Goal: Transaction & Acquisition: Purchase product/service

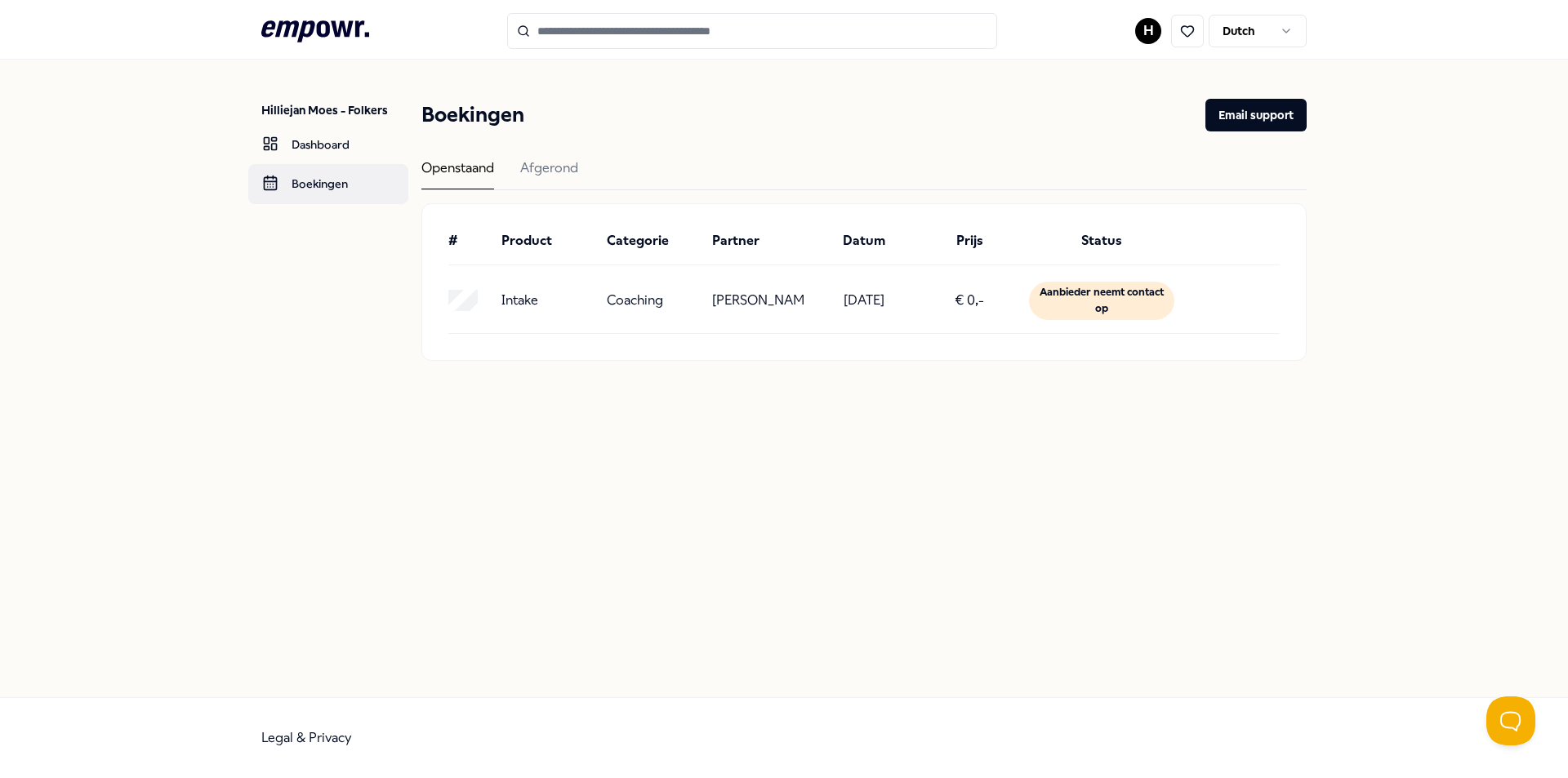
click at [355, 187] on link "Boekingen" at bounding box center [329, 183] width 160 height 40
click at [348, 151] on link "Dashboard" at bounding box center [329, 144] width 160 height 40
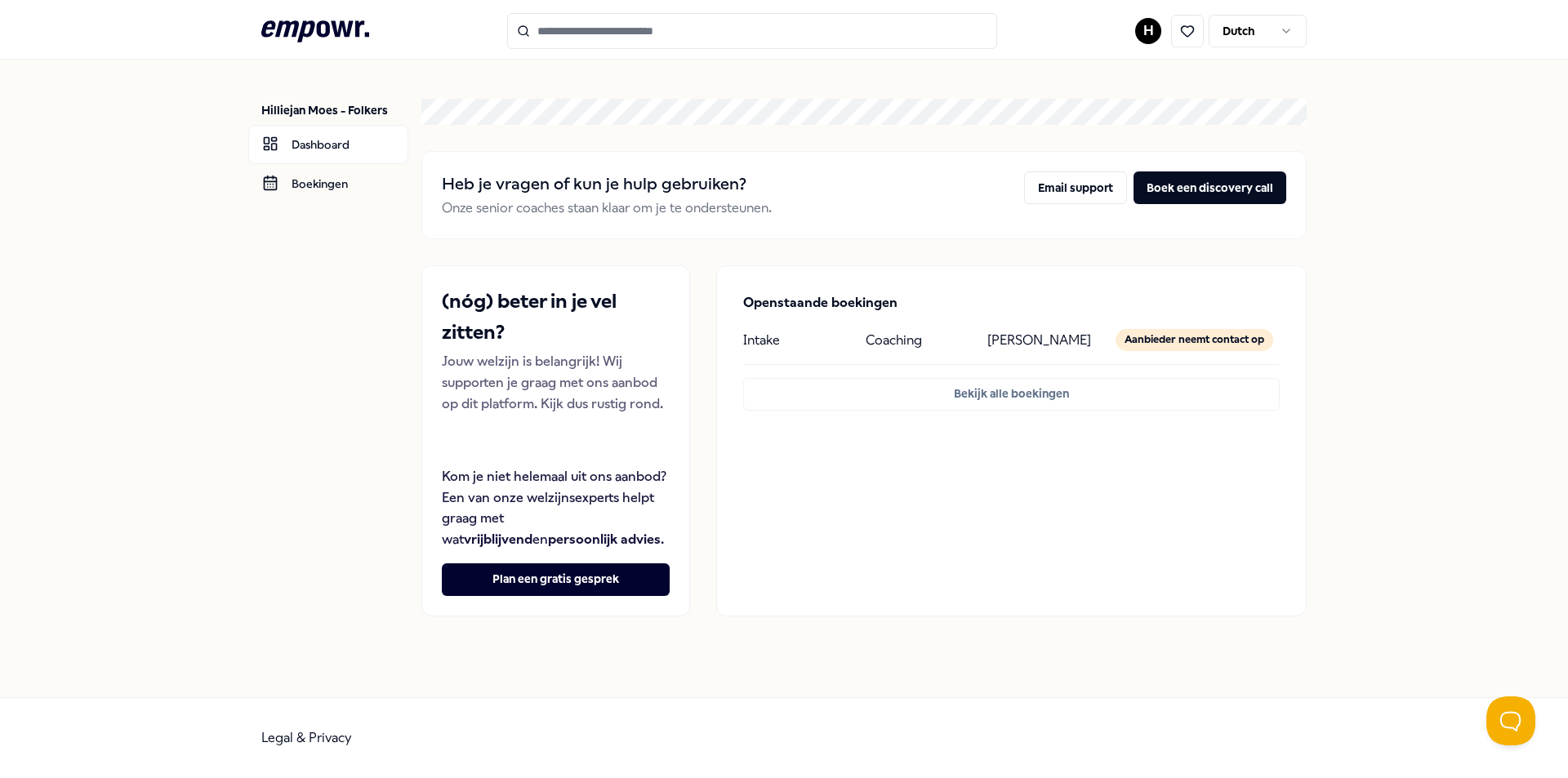
click at [585, 33] on input "Search for products, categories or subcategories" at bounding box center [752, 30] width 490 height 36
click at [644, 31] on input "Search for products, categories or subcategories" at bounding box center [752, 30] width 490 height 36
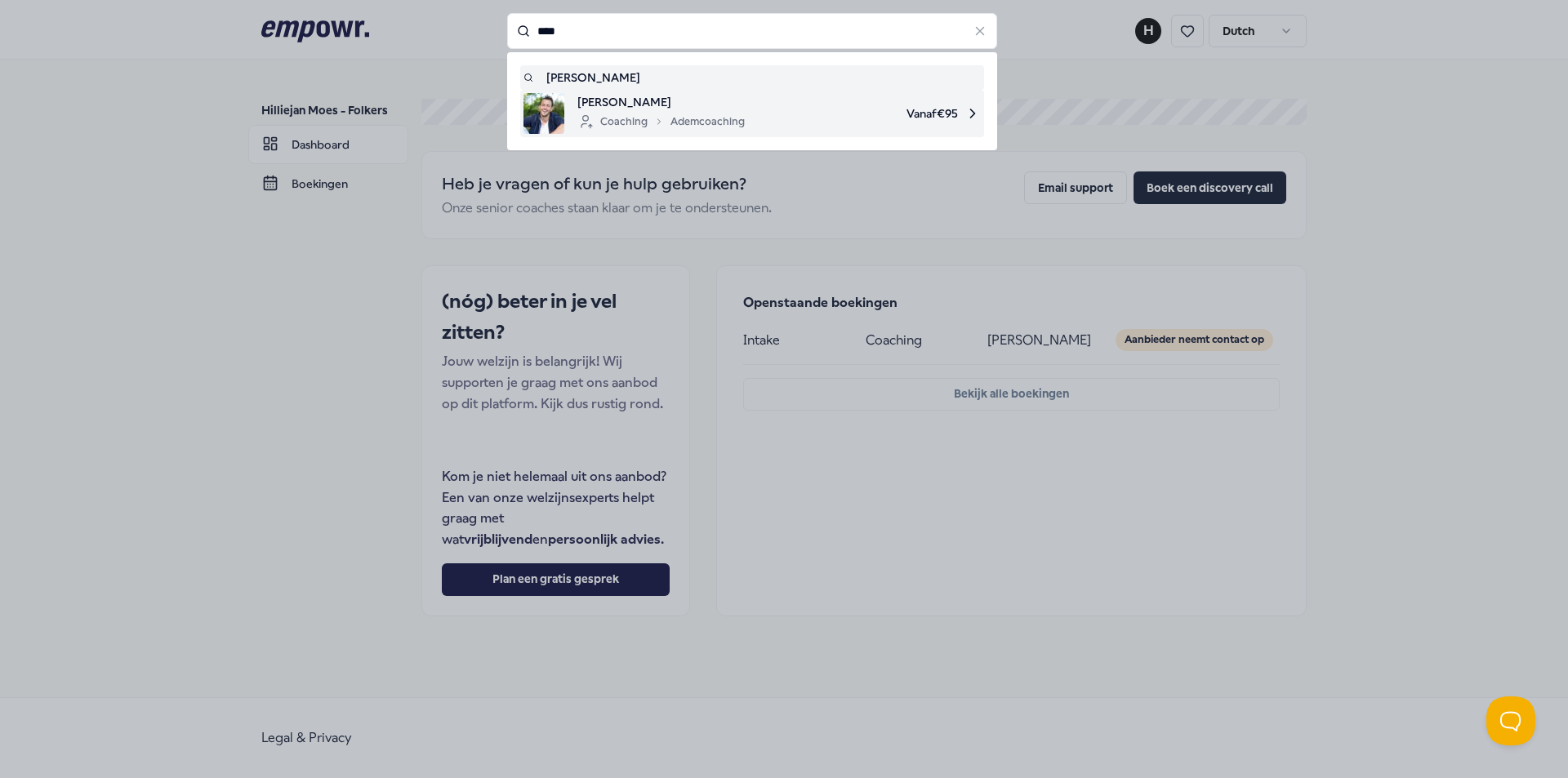
click at [658, 122] on icon at bounding box center [659, 121] width 3 height 5
type input "****"
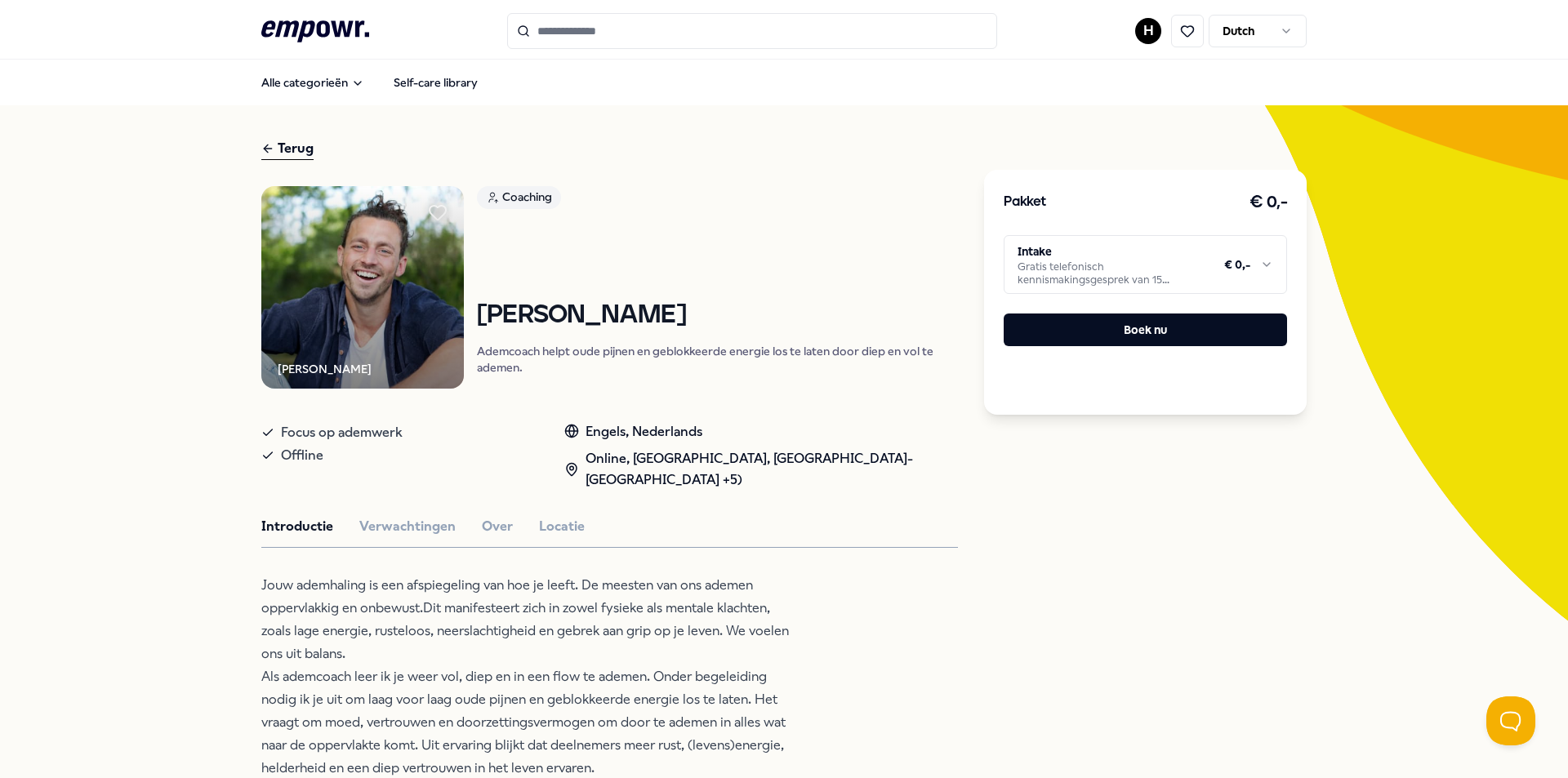
click at [1258, 263] on html ".empowr-logo_svg__cls-1{fill:#03032f} H Dutch Alle categorieën Self-care librar…" at bounding box center [784, 389] width 1568 height 778
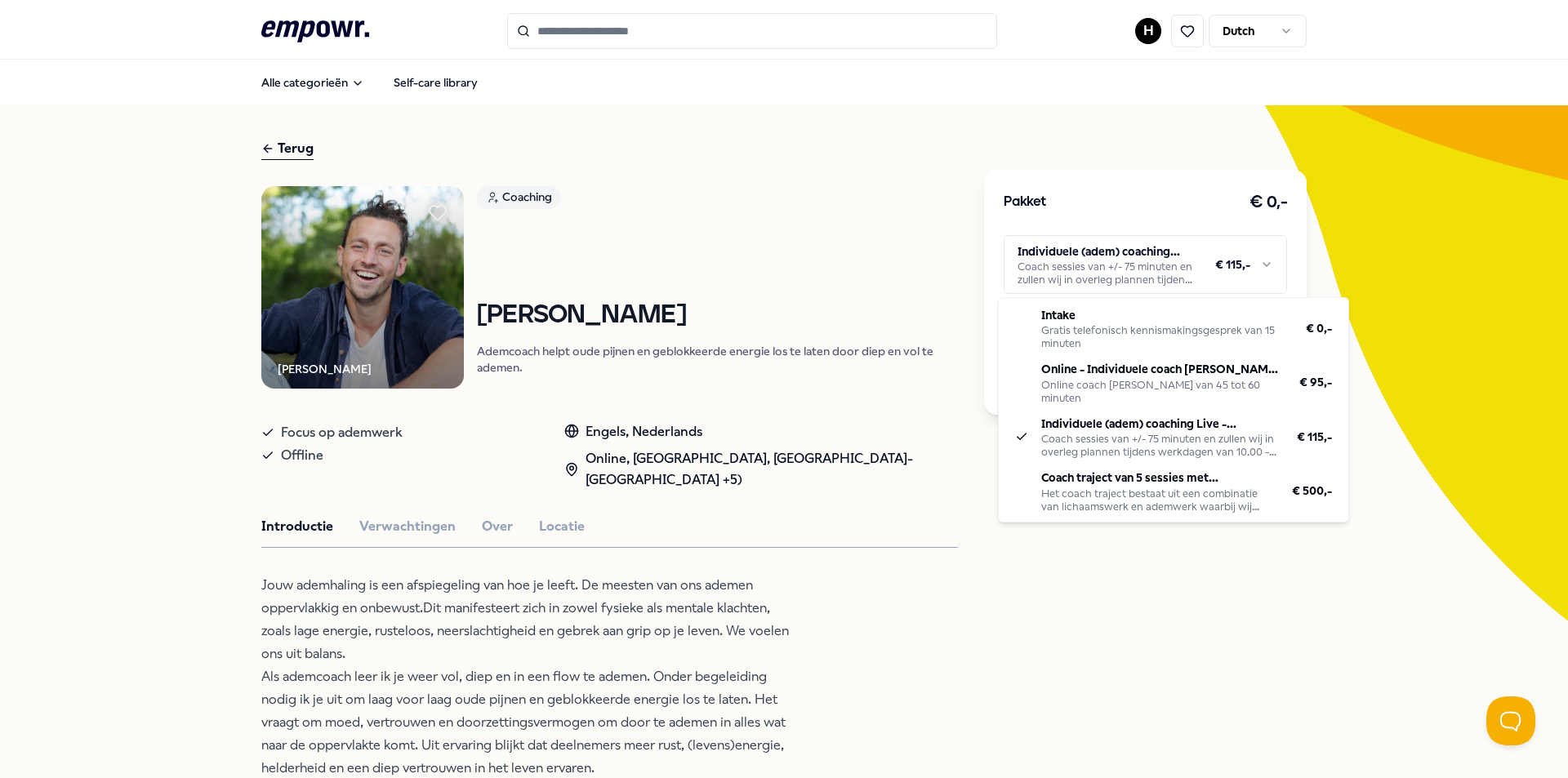
click at [1262, 266] on html ".empowr-logo_svg__cls-1{fill:#03032f} H Dutch Alle categorieën Self-care librar…" at bounding box center [784, 389] width 1568 height 778
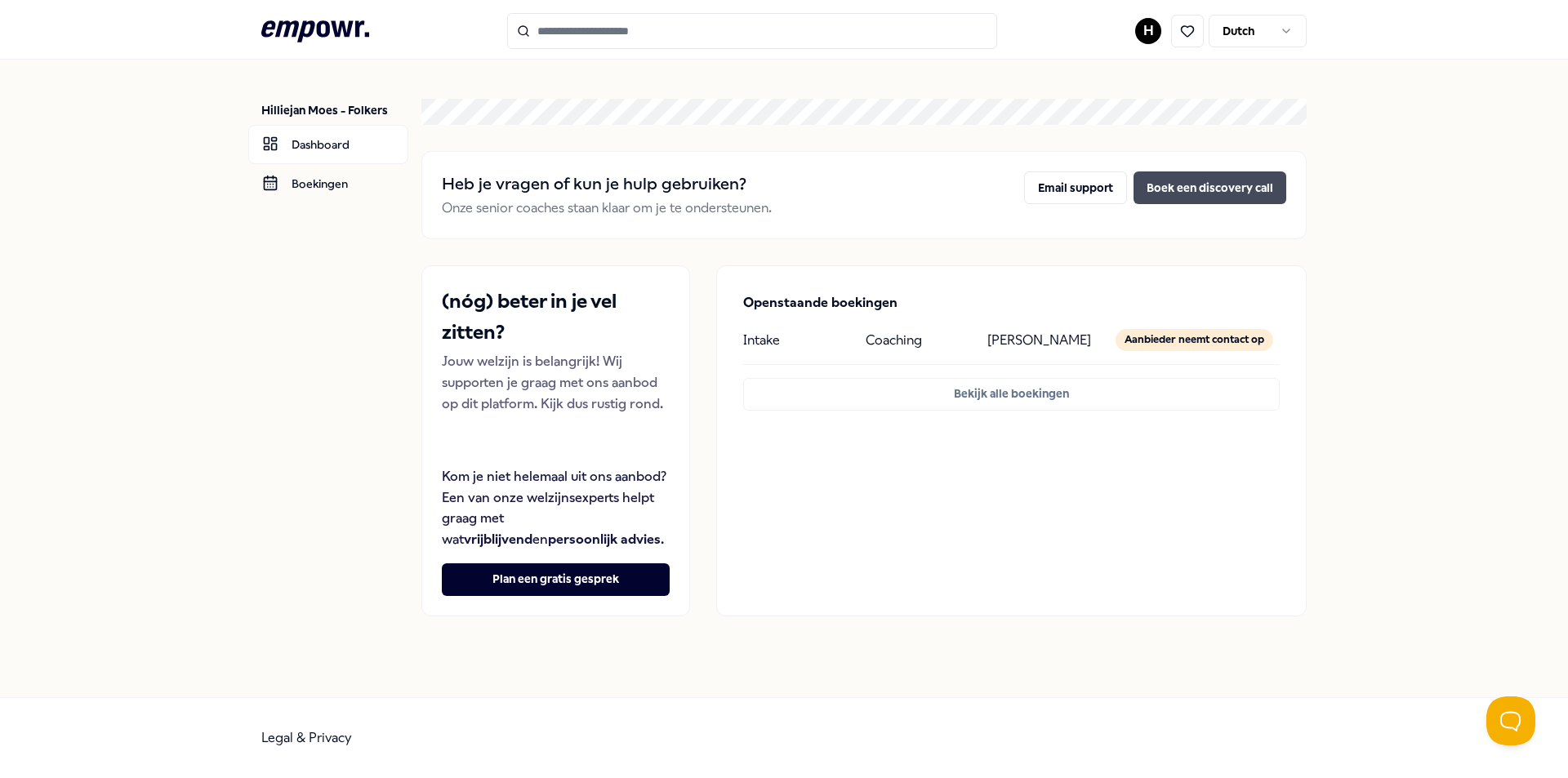
click at [1184, 192] on button "Boek een discovery call" at bounding box center [1210, 188] width 153 height 33
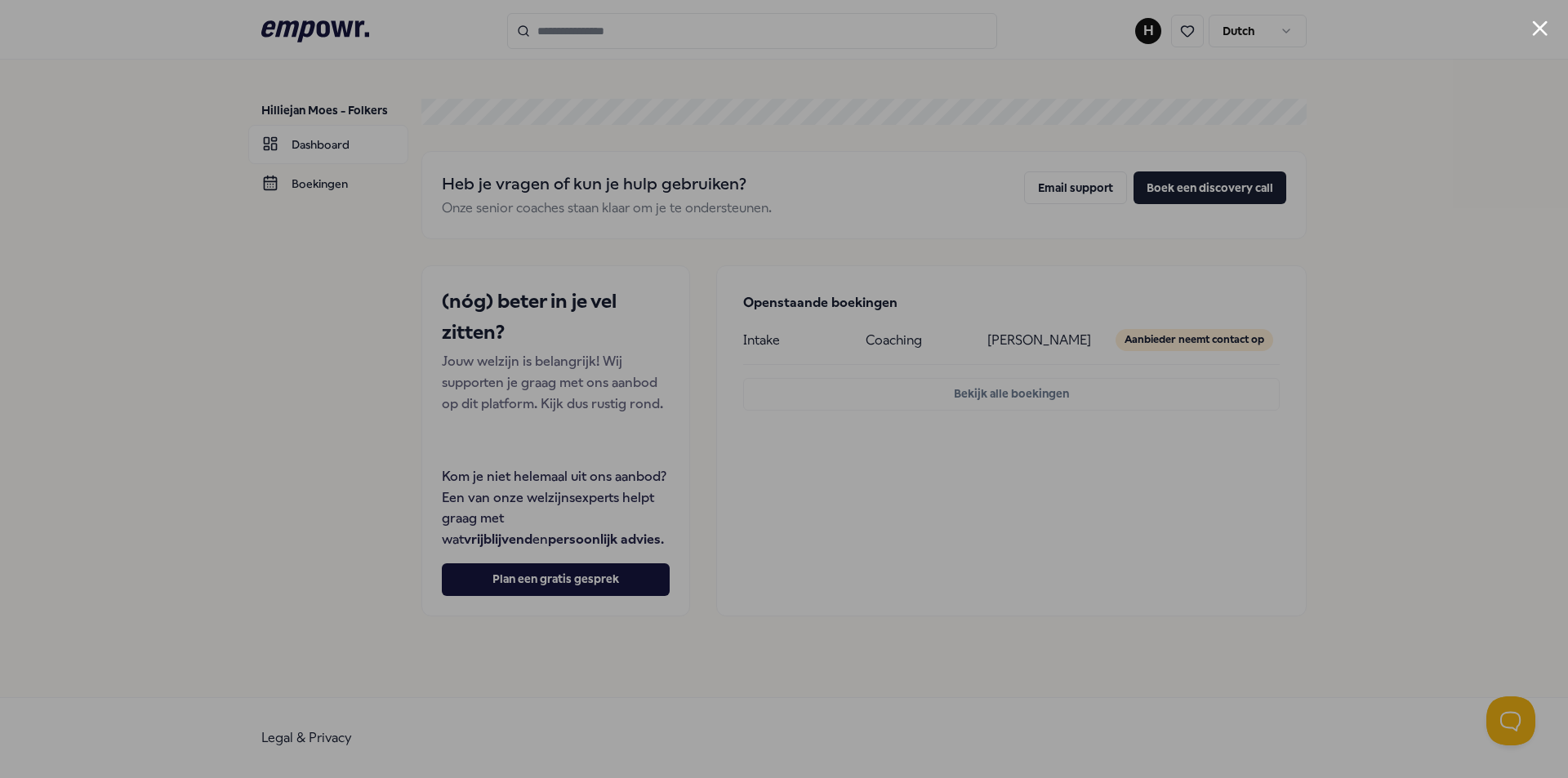
click at [1306, 545] on div at bounding box center [784, 389] width 1568 height 778
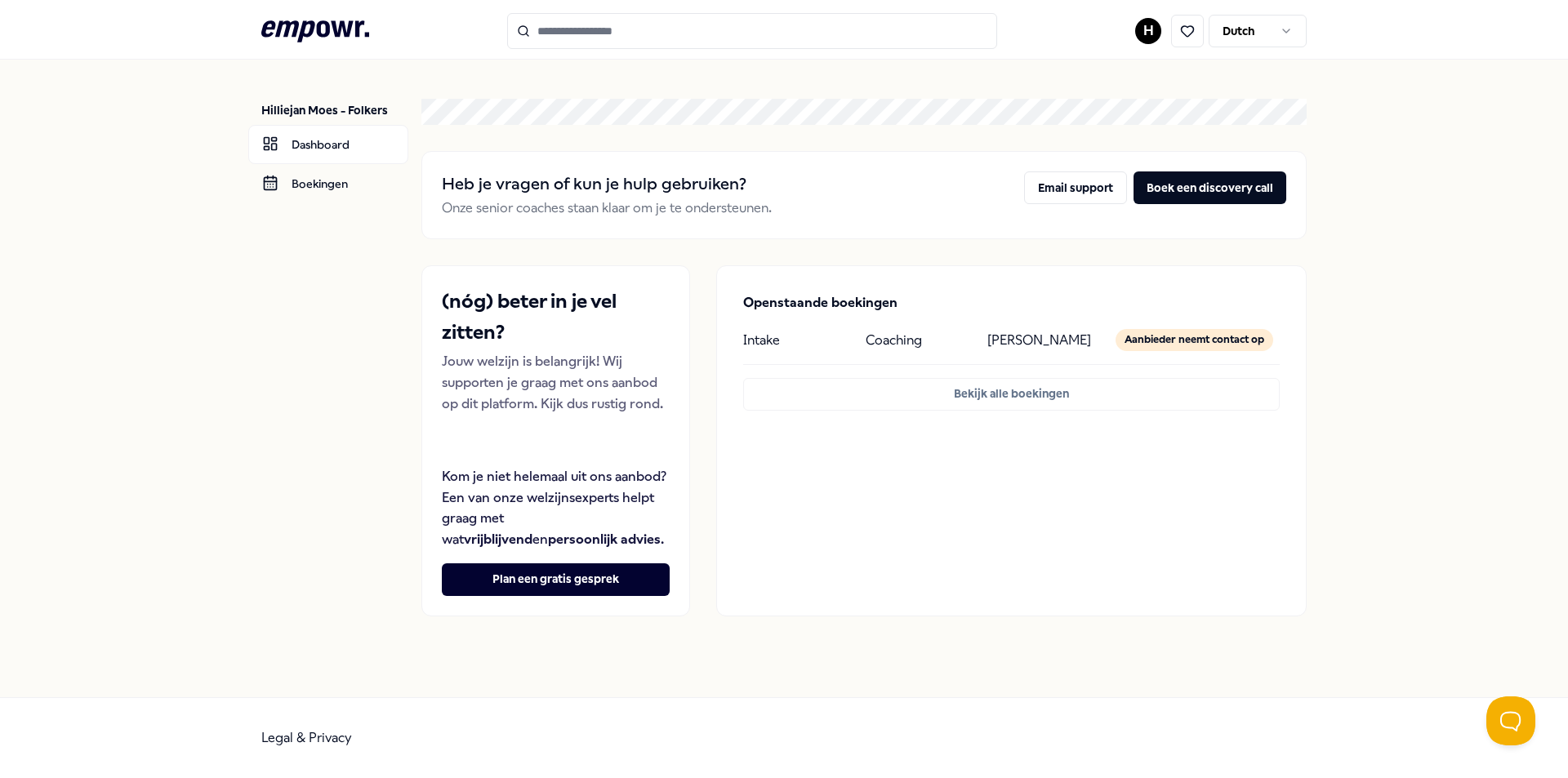
click at [559, 33] on input "Search for products, categories or subcategories" at bounding box center [752, 30] width 490 height 36
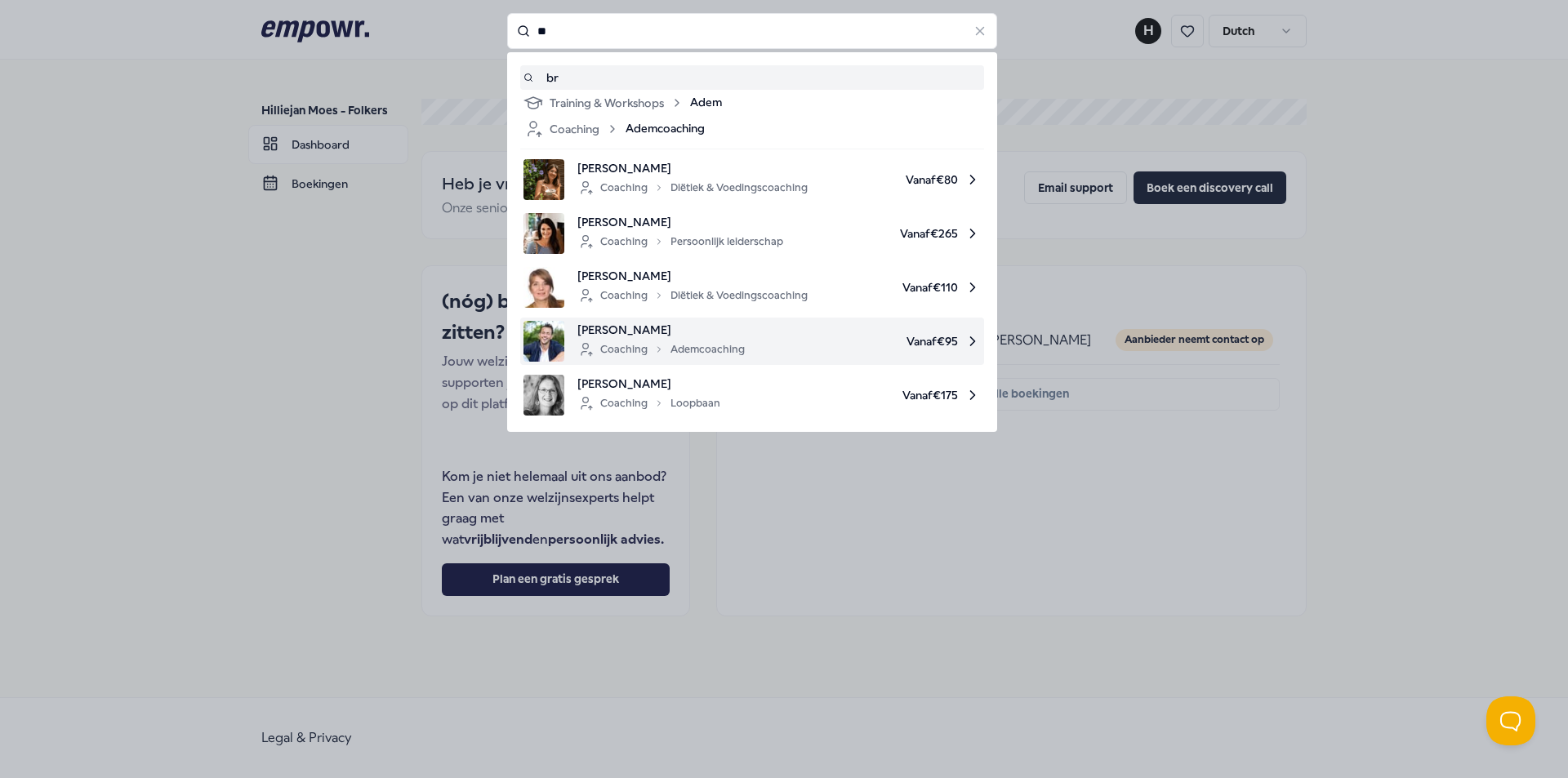
click at [694, 349] on div "Coaching Ademcoaching" at bounding box center [662, 349] width 167 height 19
type input "**"
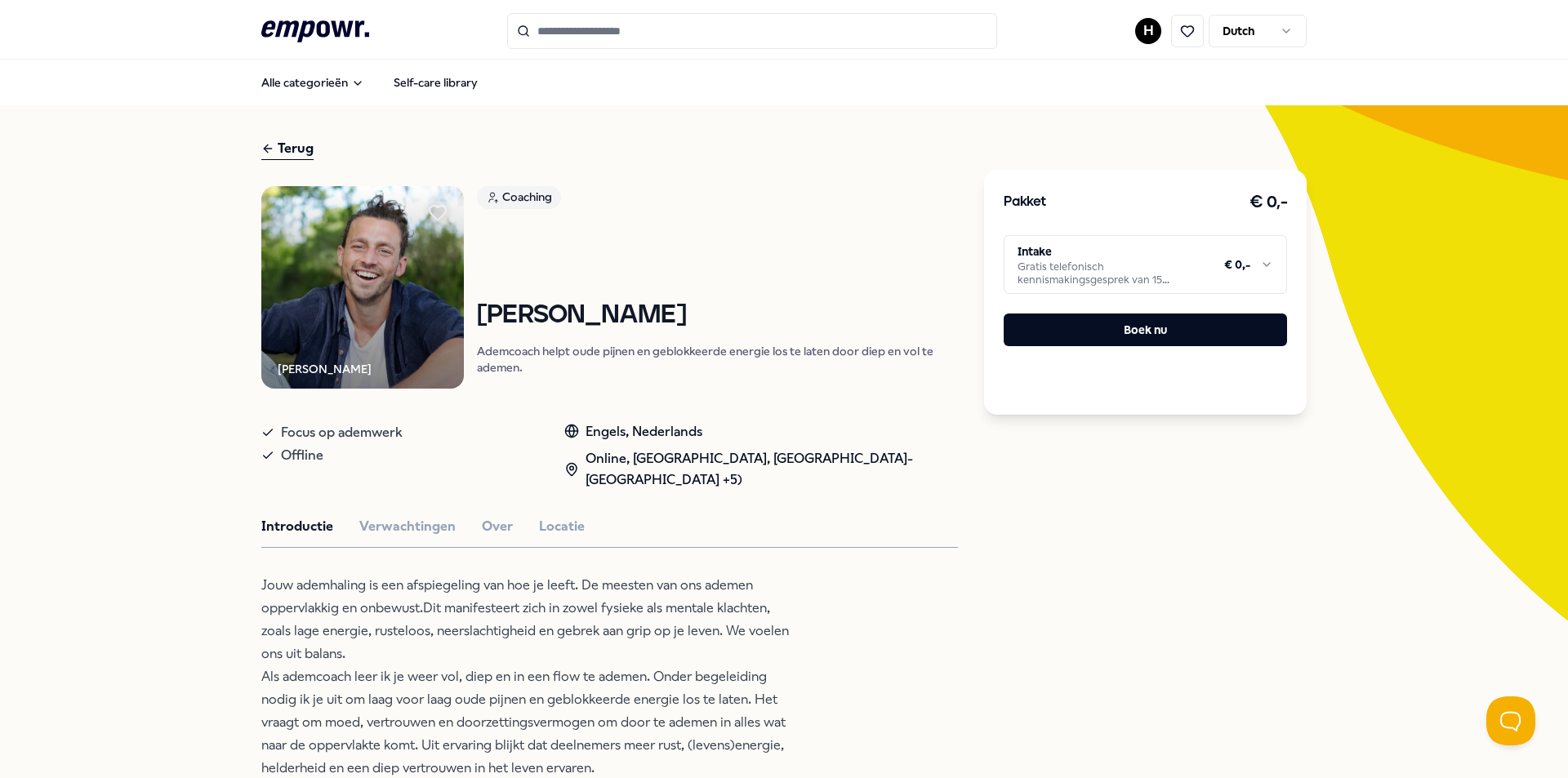
click at [1262, 264] on html ".empowr-logo_svg__cls-1{fill:#03032f} H Dutch Alle categorieën Self-care librar…" at bounding box center [784, 389] width 1568 height 778
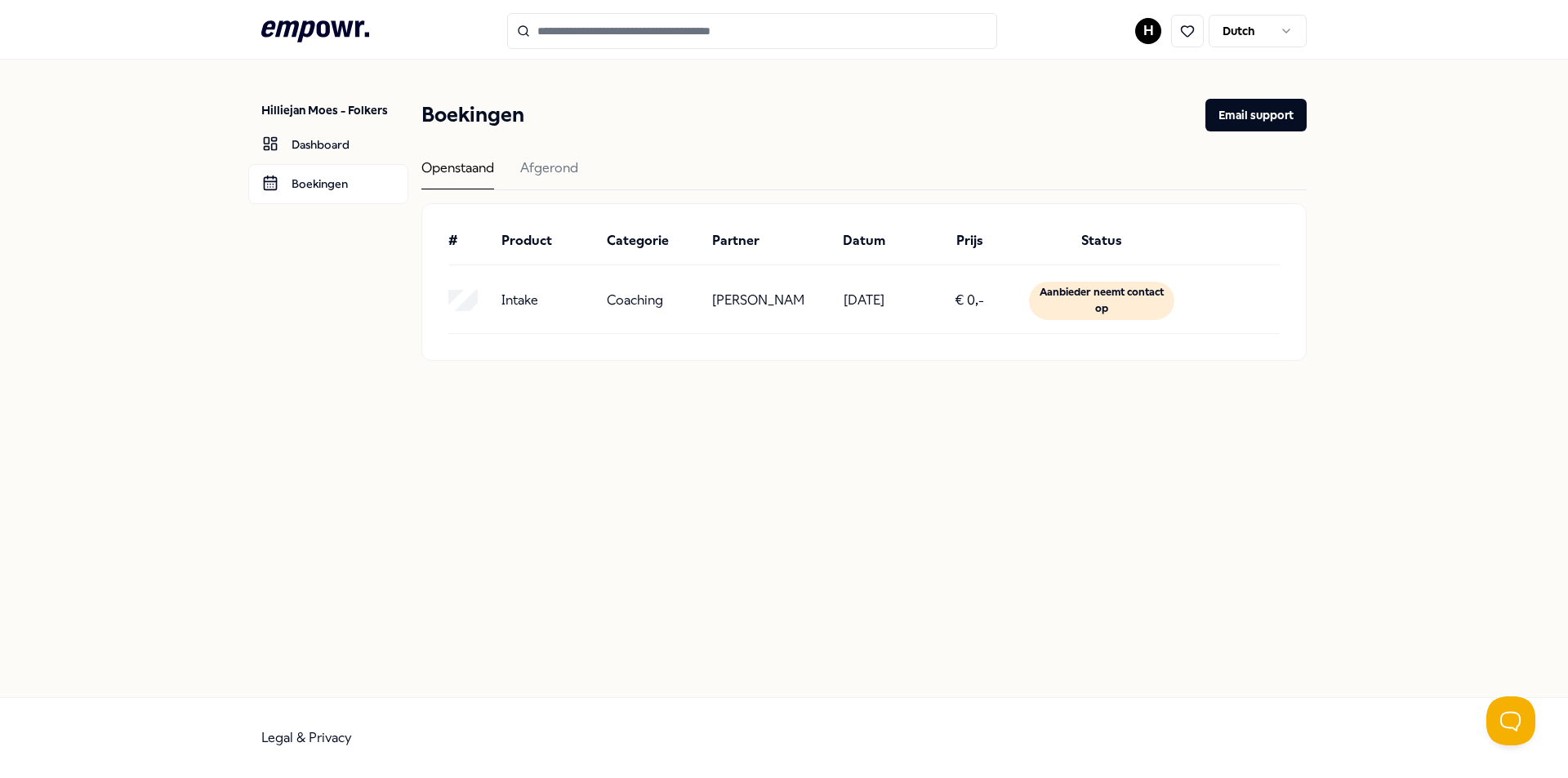
click at [598, 24] on input "Search for products, categories or subcategories" at bounding box center [752, 30] width 490 height 36
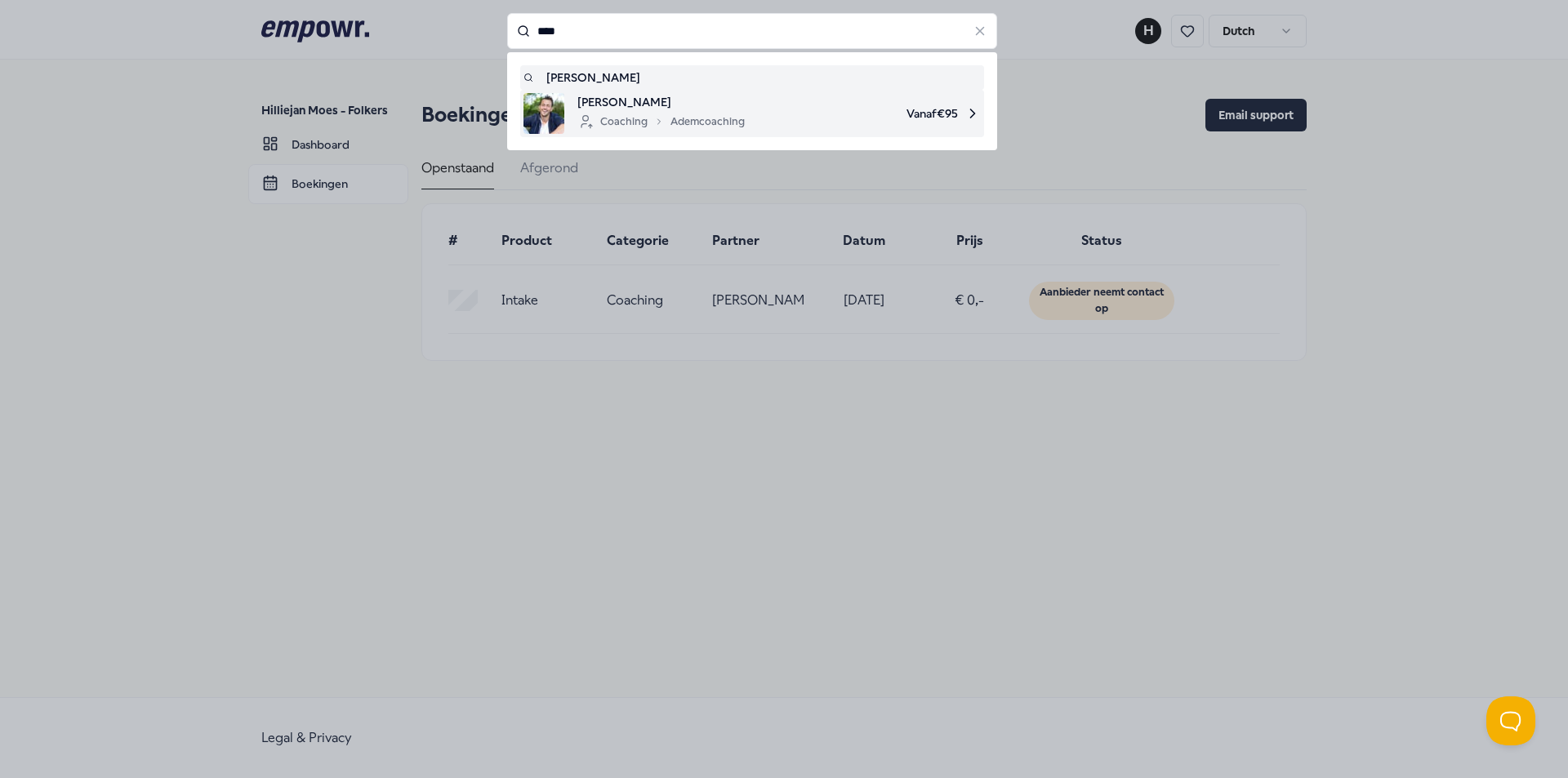
click at [546, 100] on img at bounding box center [544, 113] width 40 height 40
type input "****"
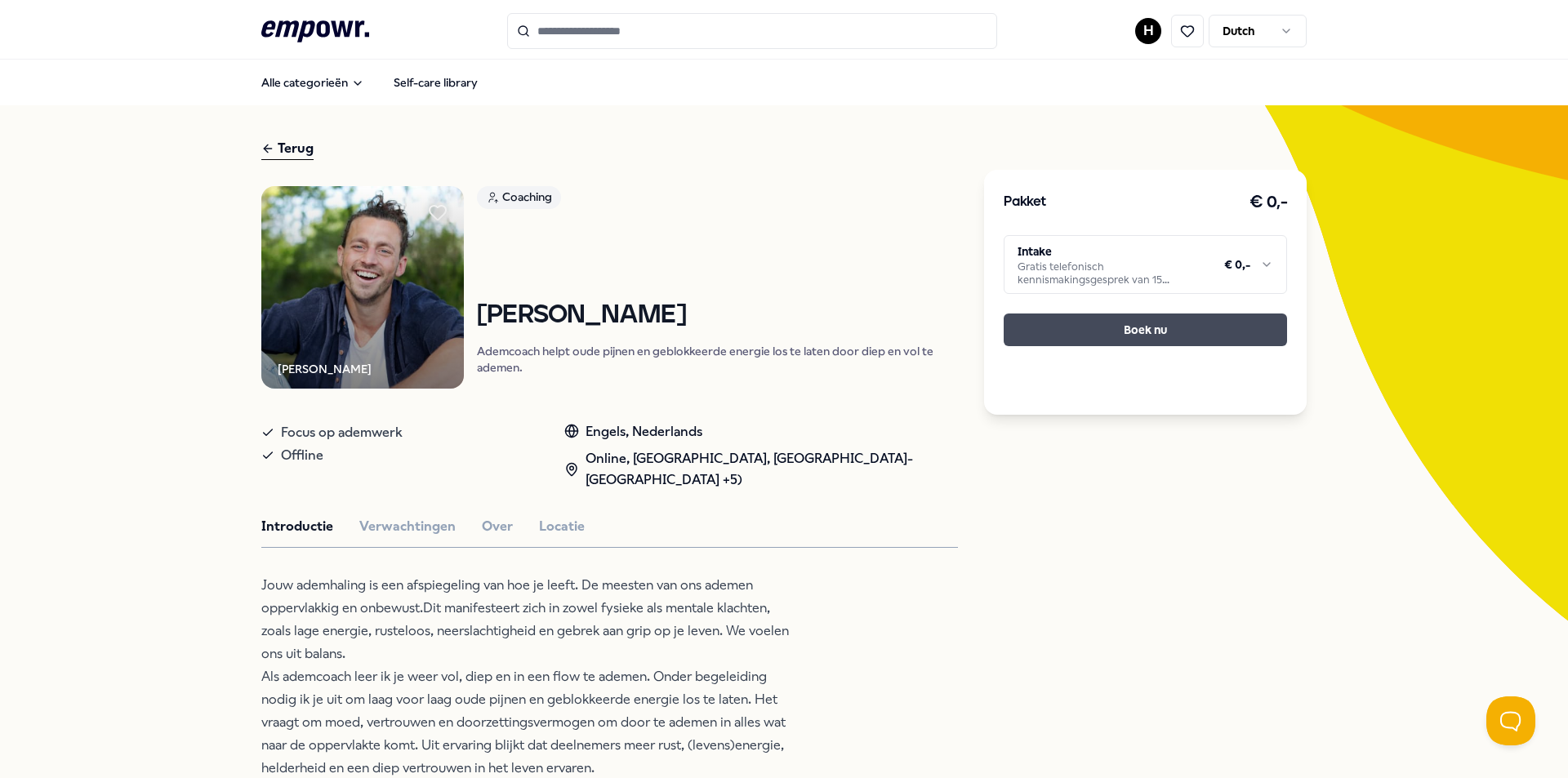
click at [1236, 330] on button "Boek nu" at bounding box center [1146, 330] width 283 height 33
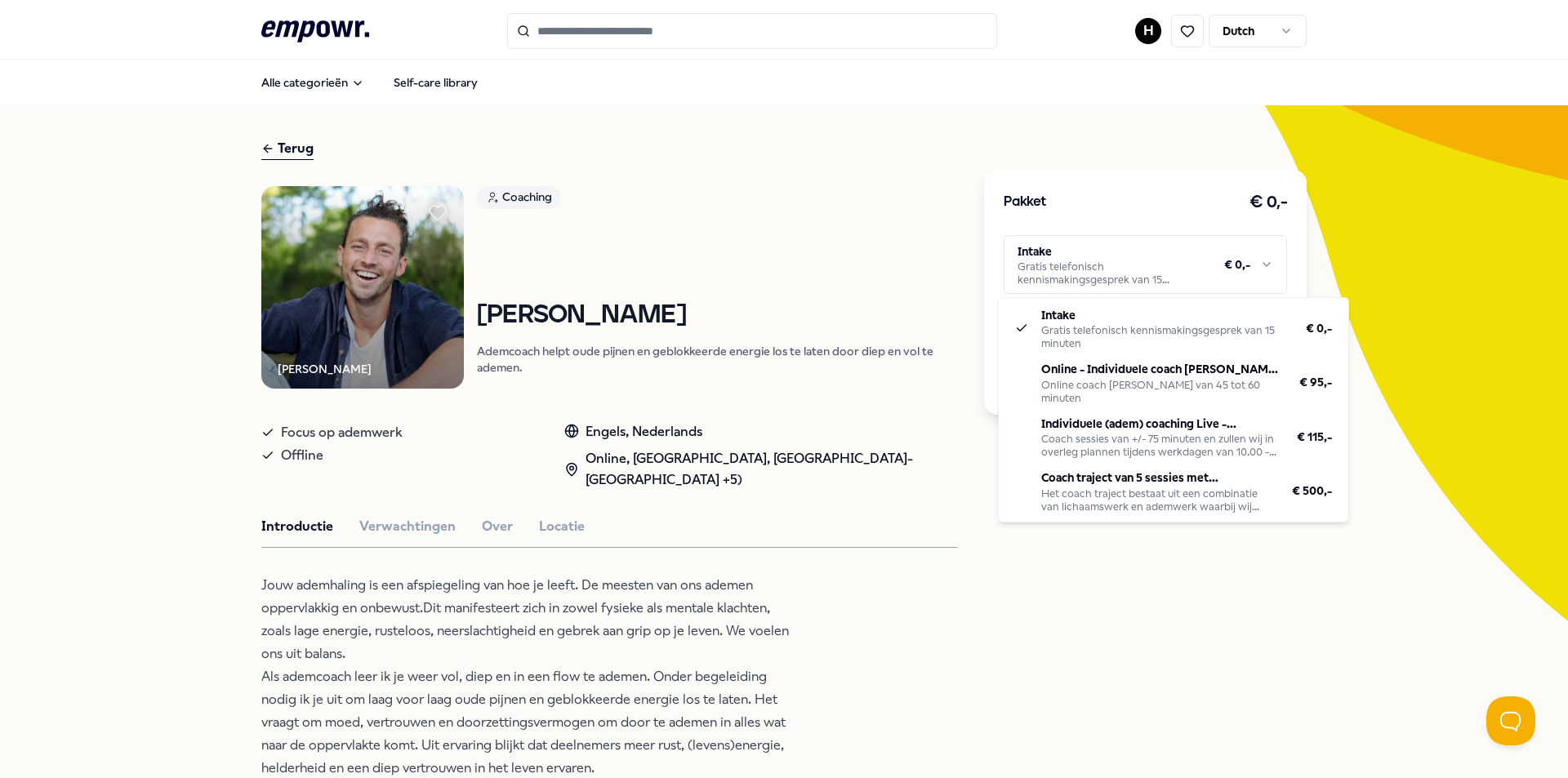
click at [1268, 264] on html ".empowr-logo_svg__cls-1{fill:#03032f} H Dutch Alle categorieën Self-care librar…" at bounding box center [784, 389] width 1568 height 778
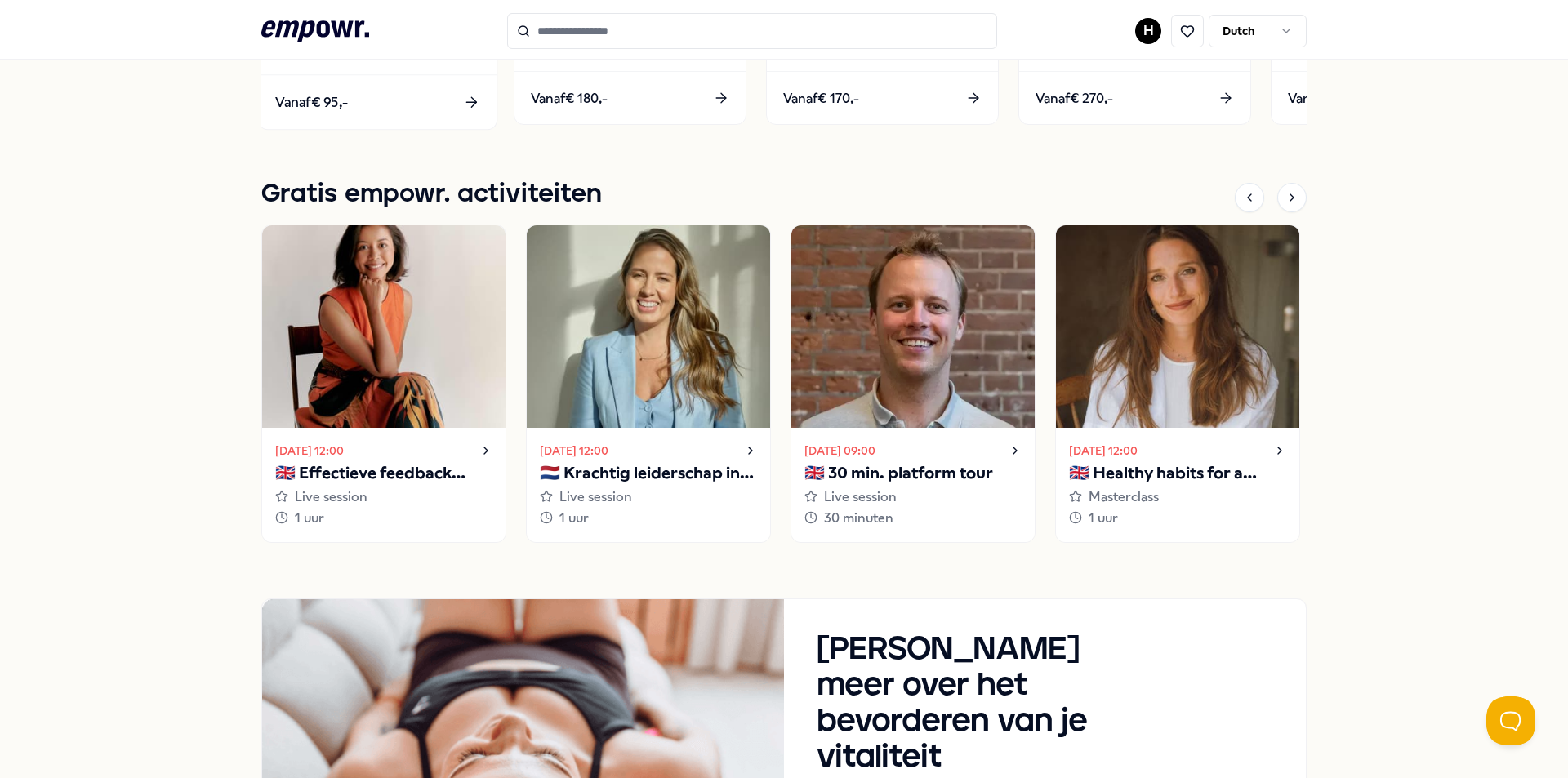
scroll to position [1042, 0]
